Goal: Transaction & Acquisition: Obtain resource

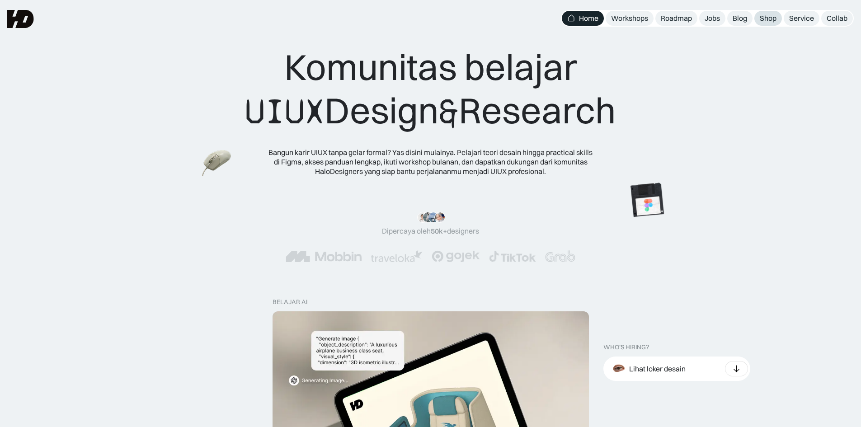
click at [765, 19] on div "Shop" at bounding box center [768, 18] width 17 height 9
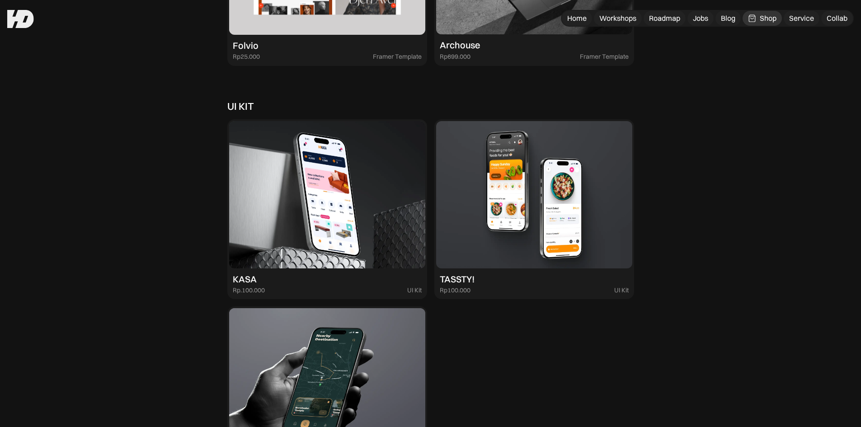
scroll to position [2351, 0]
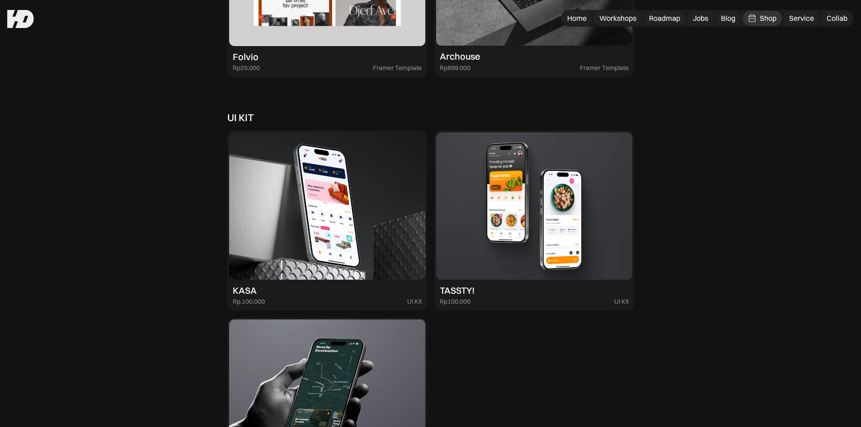
click at [542, 222] on img at bounding box center [534, 205] width 196 height 147
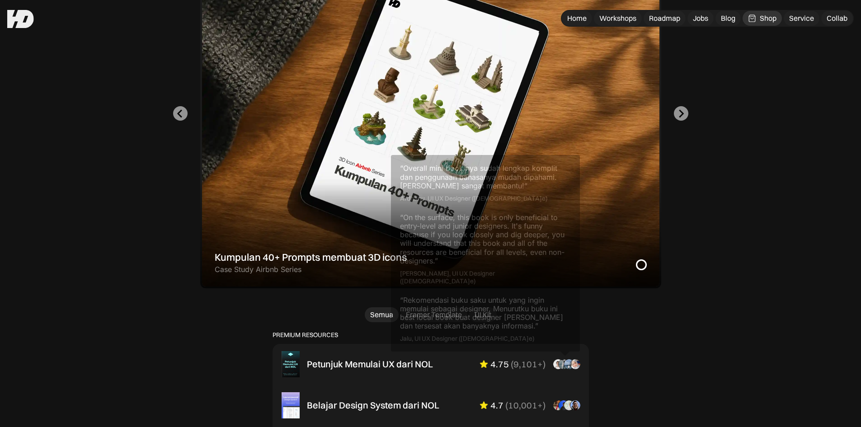
scroll to position [226, 0]
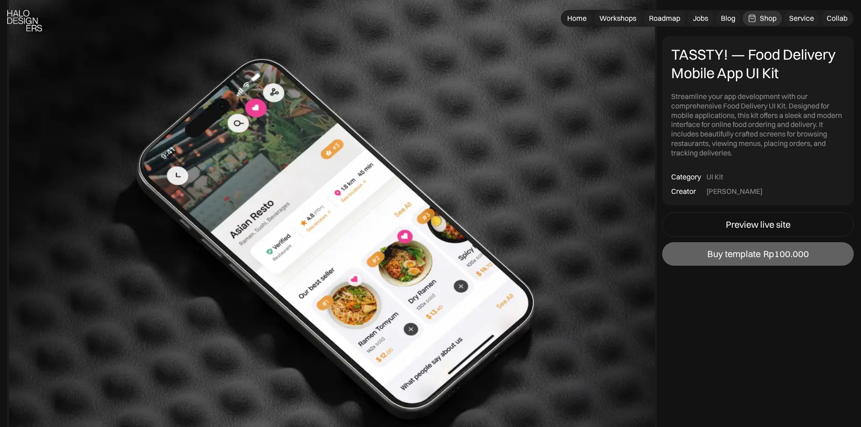
scroll to position [136, 0]
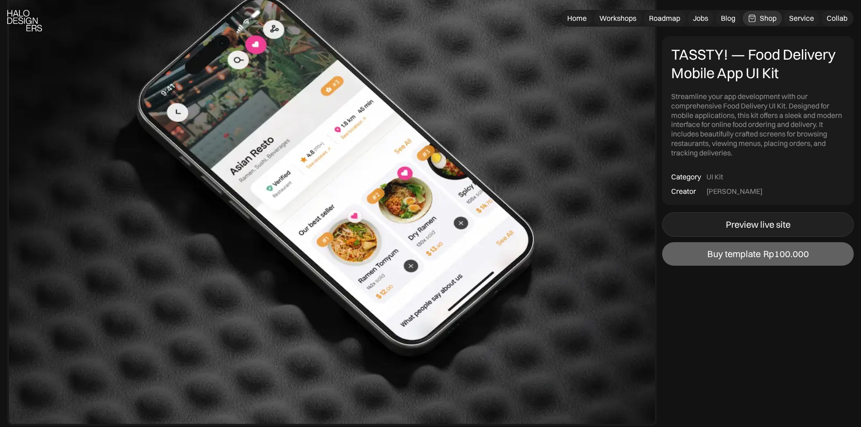
click at [787, 222] on div "Preview live site" at bounding box center [758, 224] width 65 height 11
